Goal: Check status: Check status

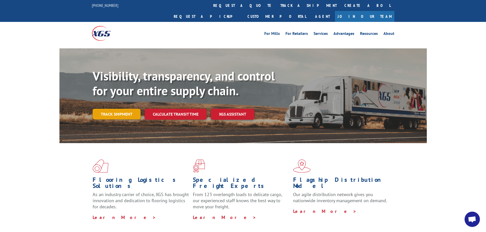
click at [109, 109] on link "Track shipment" at bounding box center [117, 114] width 48 height 11
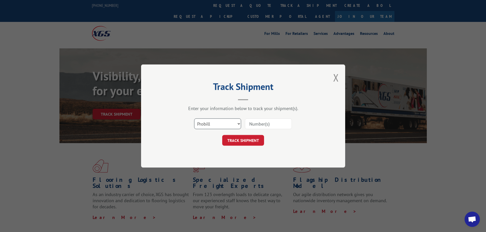
click at [237, 123] on select "Select category... Probill BOL PO" at bounding box center [217, 124] width 47 height 11
select select "bol"
click at [194, 119] on select "Select category... Probill BOL PO" at bounding box center [217, 124] width 47 height 11
click at [254, 124] on input at bounding box center [268, 124] width 47 height 11
click at [250, 122] on input at bounding box center [268, 124] width 47 height 11
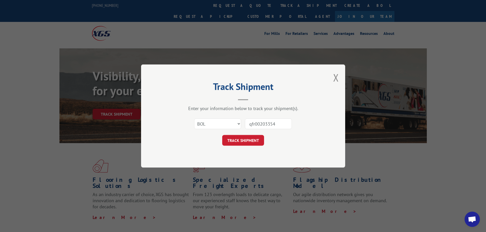
type input "qfr002033543"
click button "TRACK SHIPMENT" at bounding box center [243, 140] width 42 height 11
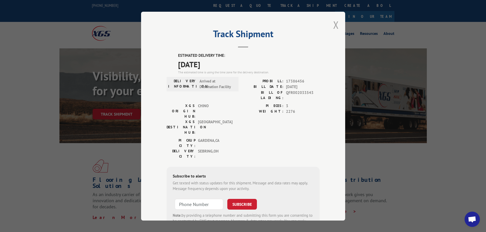
click at [336, 25] on button "Close modal" at bounding box center [336, 25] width 6 height 14
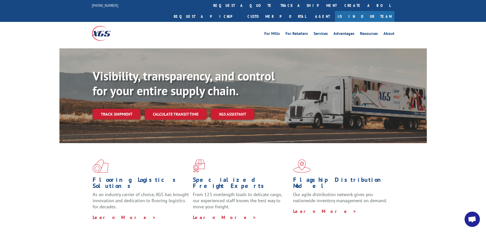
click at [123, 109] on link "Track shipment" at bounding box center [117, 114] width 48 height 11
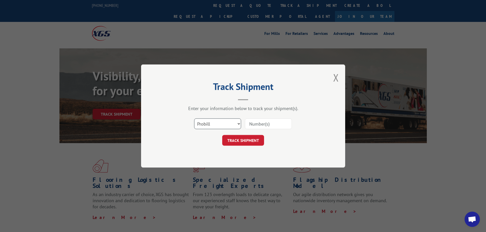
click at [238, 123] on select "Select category... Probill BOL PO" at bounding box center [217, 124] width 47 height 11
select select "bol"
click at [194, 119] on select "Select category... Probill BOL PO" at bounding box center [217, 124] width 47 height 11
click at [252, 125] on input at bounding box center [268, 124] width 47 height 11
type input "QFR002033543"
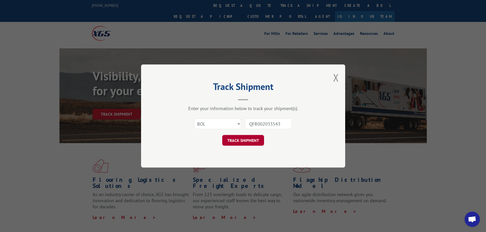
click at [248, 141] on button "TRACK SHIPMENT" at bounding box center [243, 140] width 42 height 11
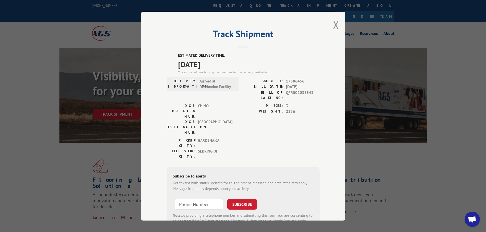
click at [337, 25] on div "Track Shipment ESTIMATED DELIVERY TIME: [DATE] The estimated time is using the …" at bounding box center [243, 116] width 204 height 209
click at [409, 22] on div "Track Shipment ESTIMATED DELIVERY TIME: [DATE] The estimated time is using the …" at bounding box center [243, 116] width 486 height 232
